Goal: Check status

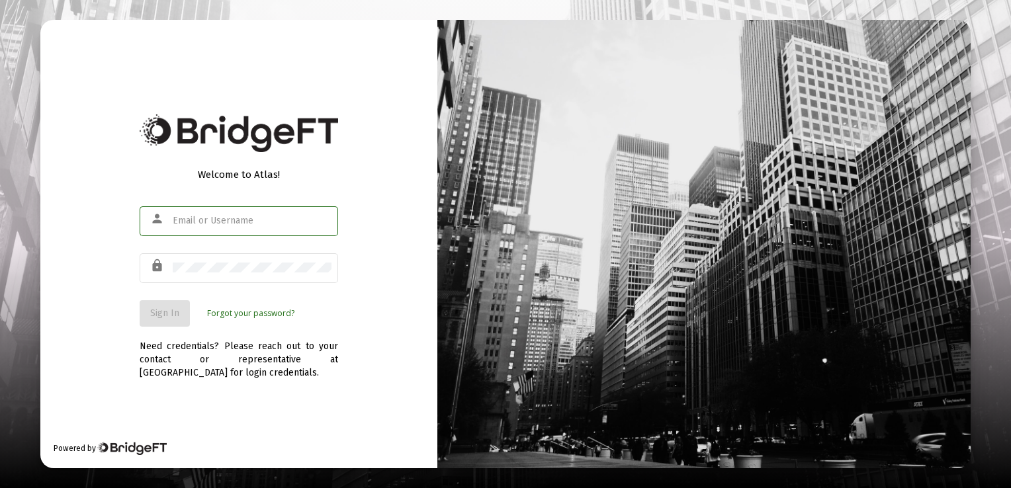
type input "[EMAIL_ADDRESS][DOMAIN_NAME]"
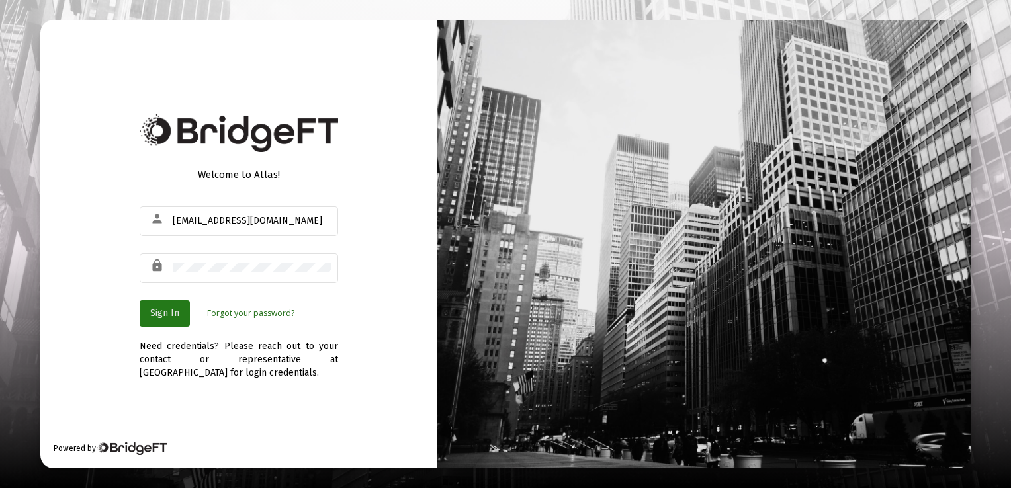
click at [161, 316] on span "Sign In" at bounding box center [164, 313] width 29 height 11
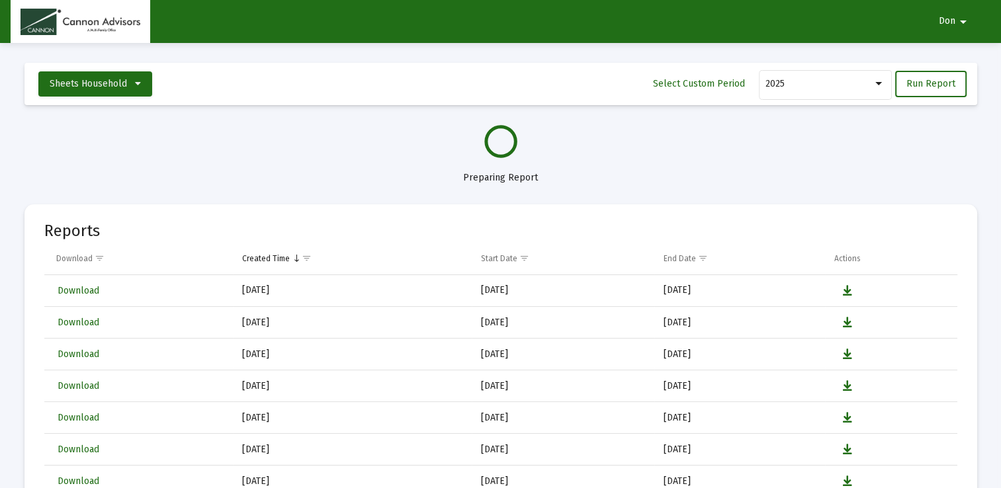
select select "View all"
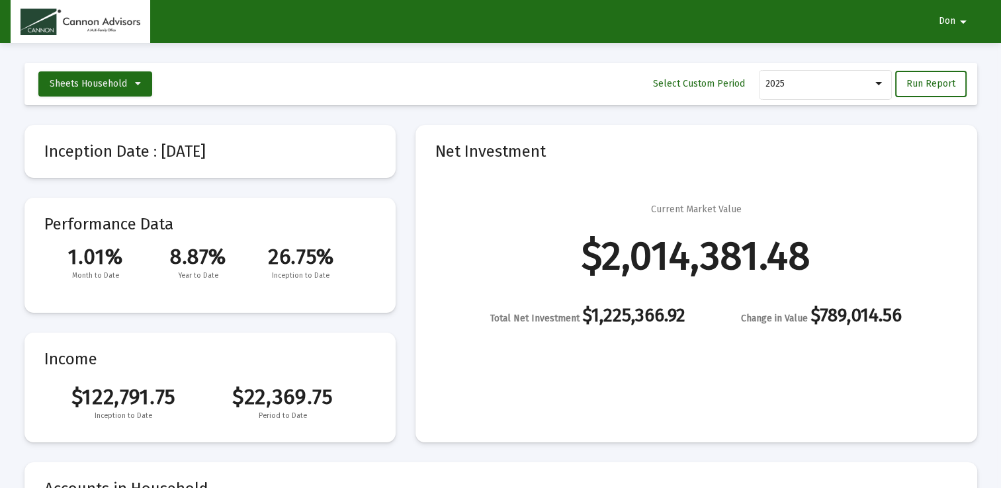
click at [531, 387] on mat-card "Net Investment Current Market Value $2,014,381.48 Total Net Investment $1,225,3…" at bounding box center [697, 284] width 562 height 318
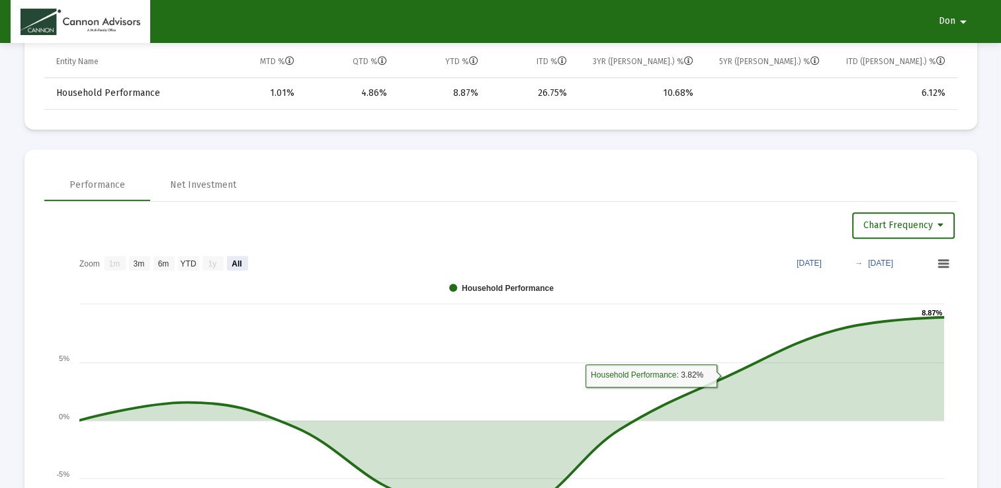
scroll to position [662, 0]
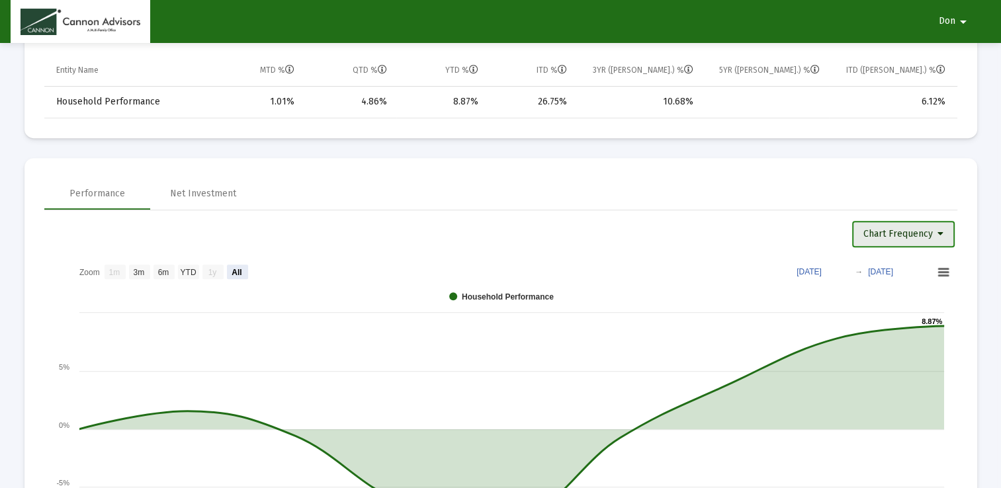
click at [943, 233] on icon at bounding box center [941, 234] width 6 height 9
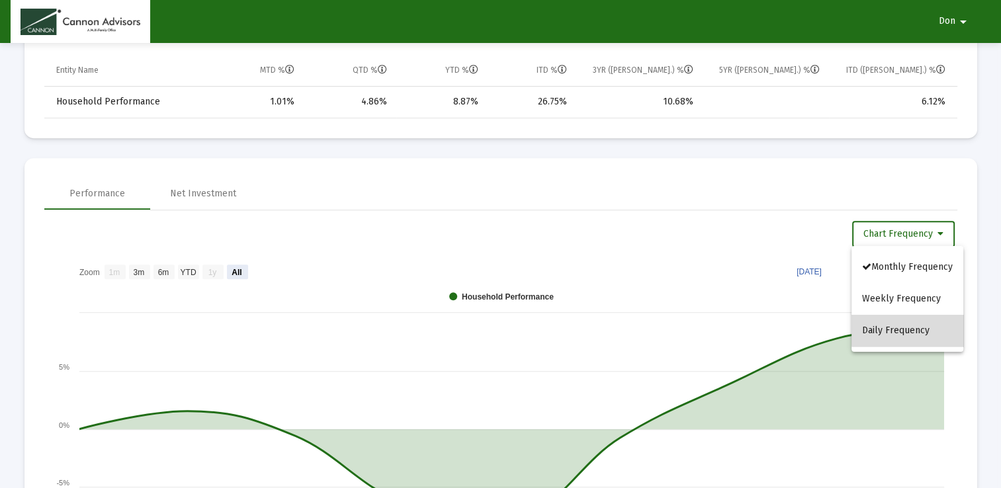
click at [921, 327] on button "Daily Frequency" at bounding box center [908, 331] width 112 height 32
select select "View all"
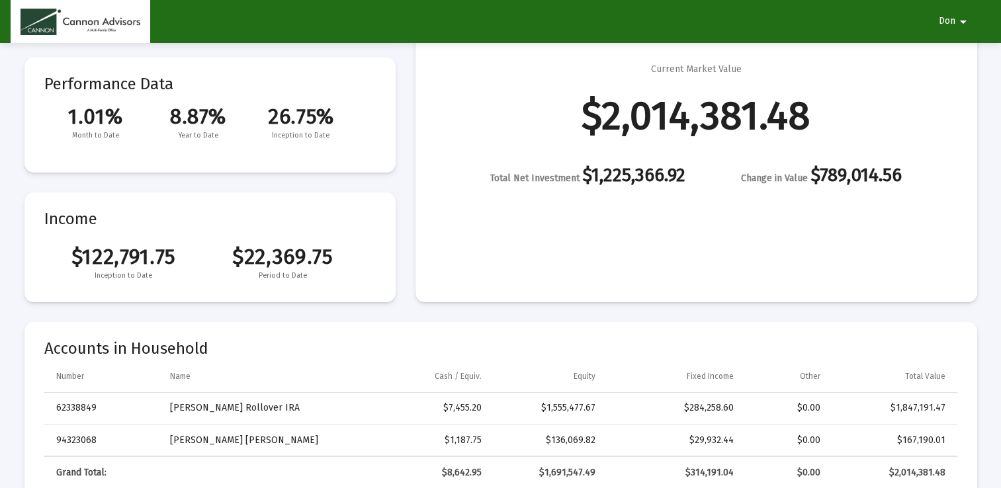
scroll to position [0, 0]
